Goal: Task Accomplishment & Management: Use online tool/utility

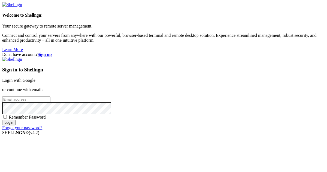
click at [50, 96] on input "email" at bounding box center [26, 99] width 48 height 6
click at [2, 97] on protonpass-control-3fb3 at bounding box center [2, 99] width 0 height 5
type input "[EMAIL_ADDRESS][DOMAIN_NAME]"
click at [16, 125] on input "Login" at bounding box center [8, 123] width 13 height 6
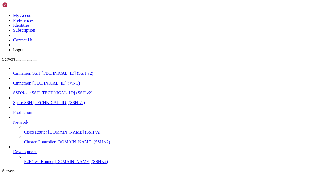
click at [32, 81] on span "[TECHNICAL_ID] (VNC)" at bounding box center [56, 83] width 48 height 5
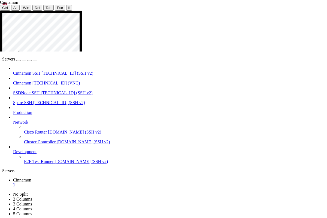
drag, startPoint x: 186, startPoint y: 91, endPoint x: 227, endPoint y: 101, distance: 41.8
drag, startPoint x: 187, startPoint y: 91, endPoint x: 291, endPoint y: 99, distance: 104.0
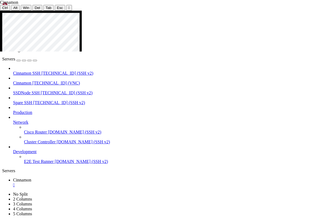
drag, startPoint x: 120, startPoint y: 157, endPoint x: 86, endPoint y: 161, distance: 34.0
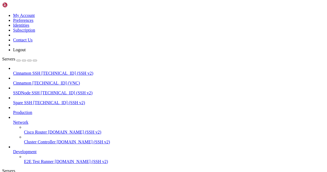
click at [31, 81] on span "Cinnamon" at bounding box center [22, 83] width 18 height 5
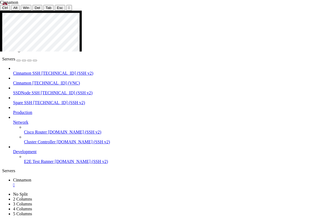
drag, startPoint x: 69, startPoint y: 82, endPoint x: 182, endPoint y: 82, distance: 112.7
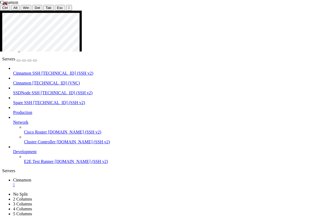
drag, startPoint x: 69, startPoint y: 122, endPoint x: 251, endPoint y: 175, distance: 189.3
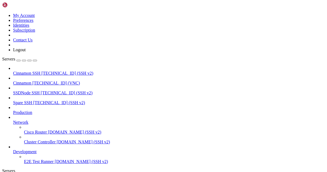
click at [2, 13] on icon at bounding box center [2, 13] width 0 height 0
click at [26, 52] on link "Logout" at bounding box center [19, 49] width 13 height 5
